Goal: Task Accomplishment & Management: Manage account settings

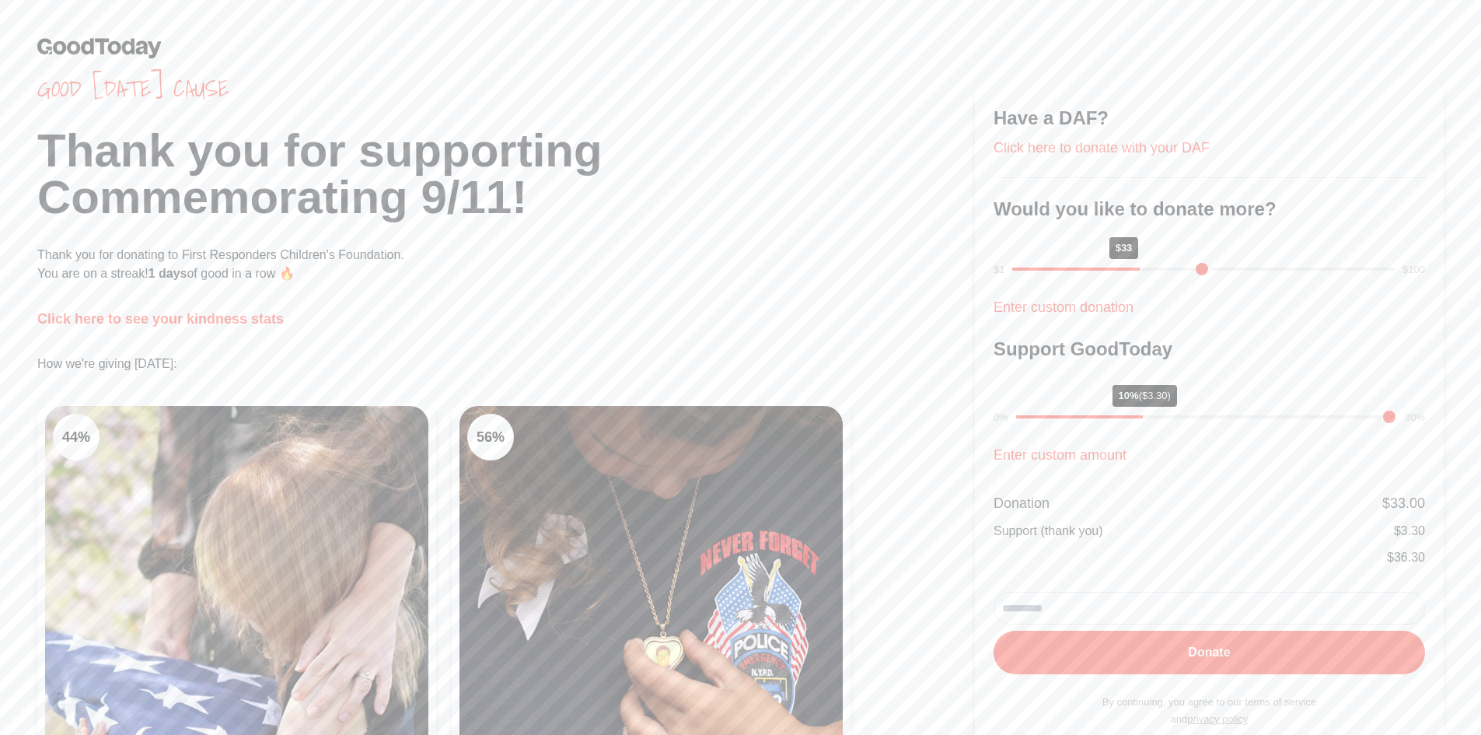
scroll to position [78, 0]
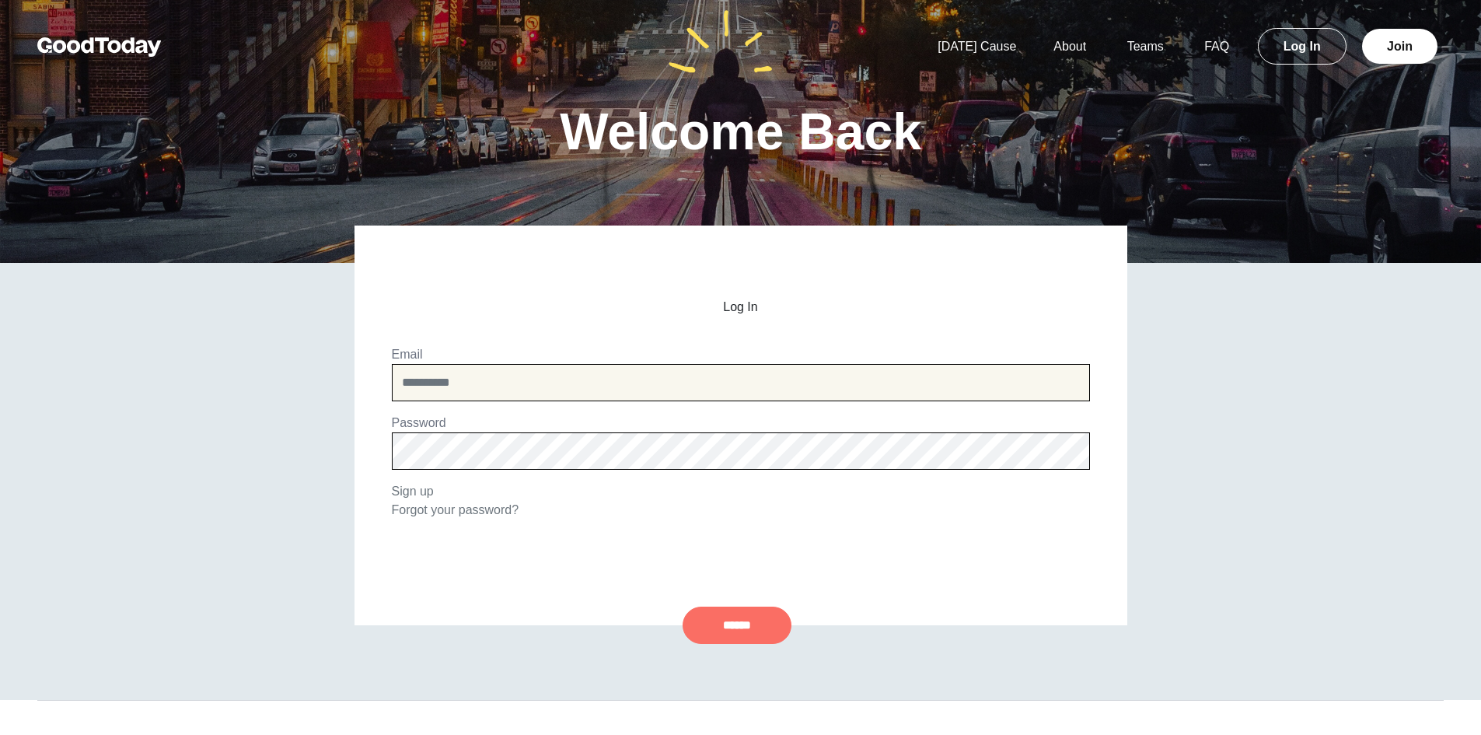
type input "**********"
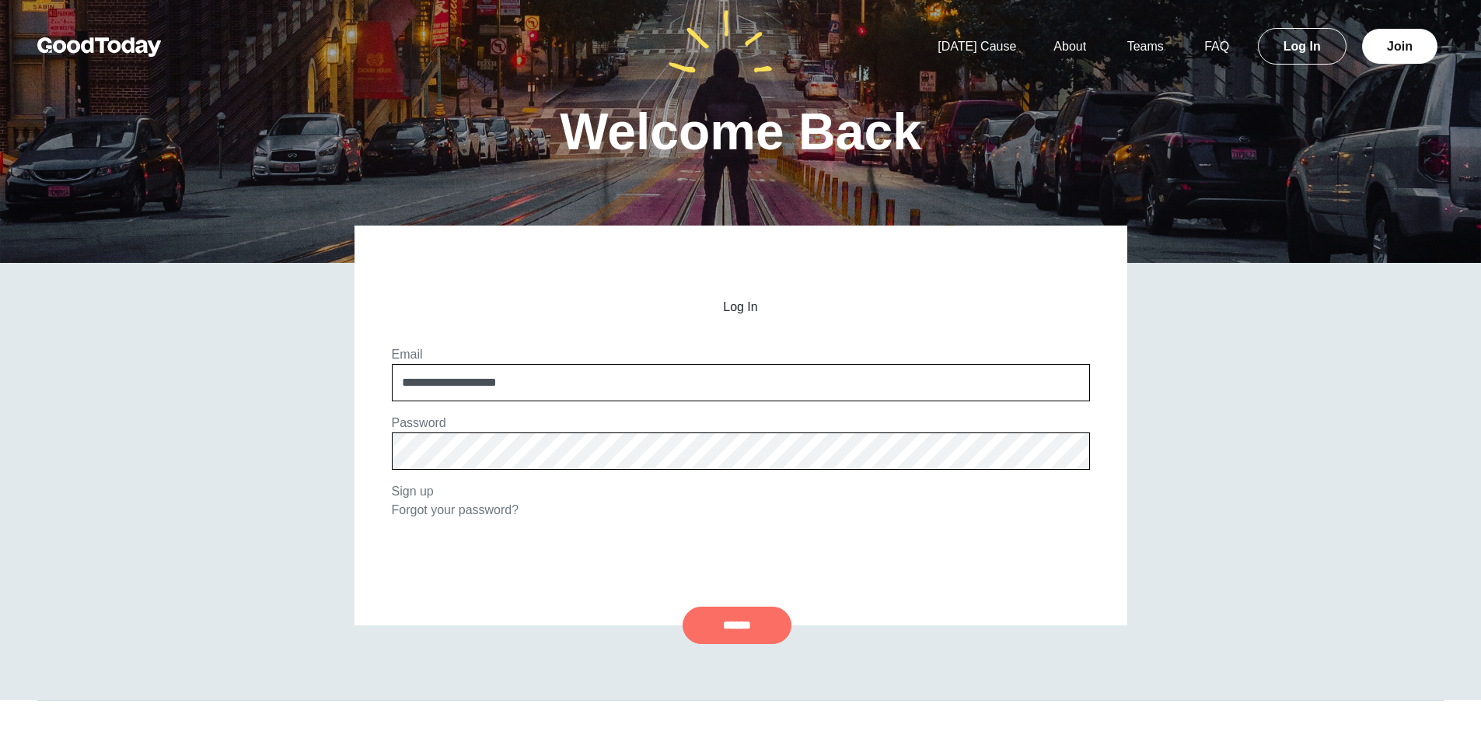
click at [787, 619] on input "******" at bounding box center [737, 624] width 109 height 37
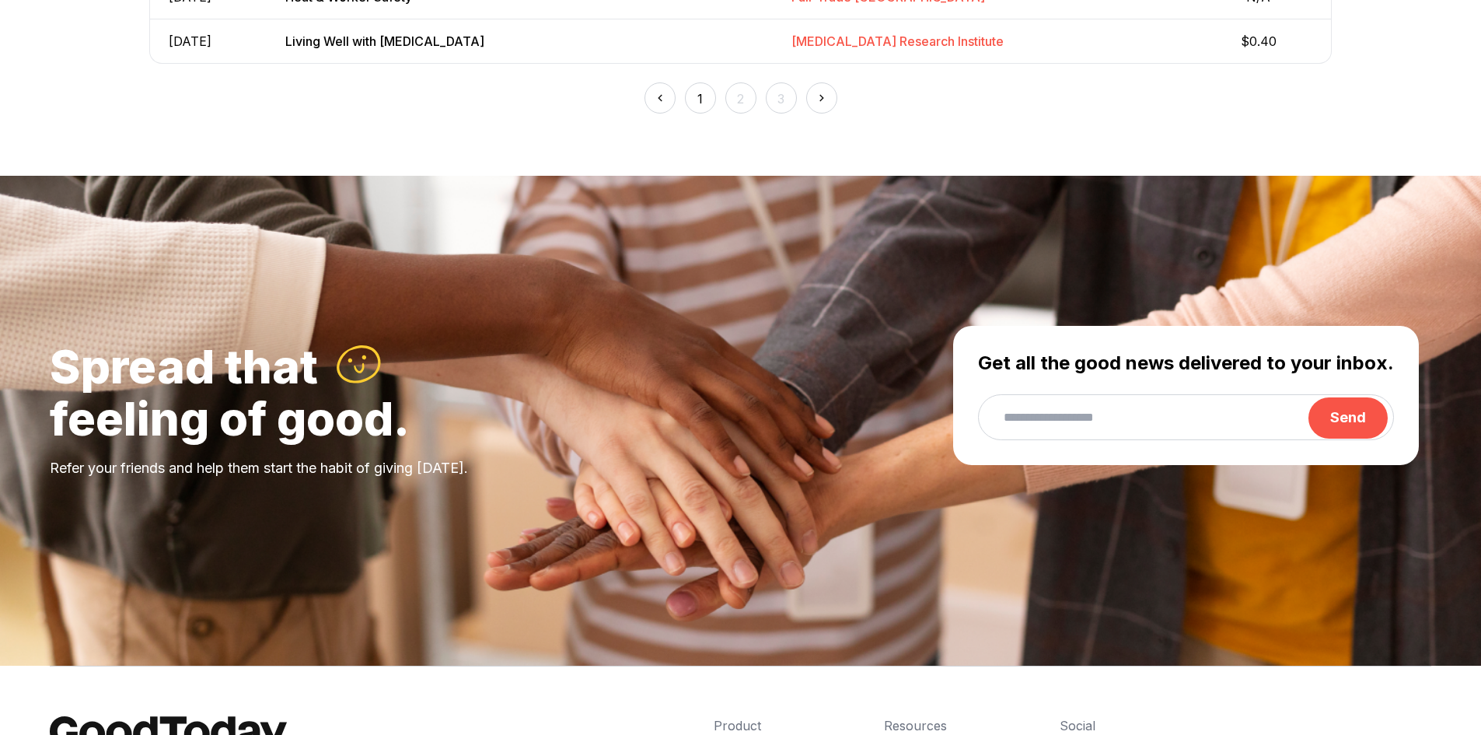
scroll to position [1250, 0]
